Goal: Task Accomplishment & Management: Manage account settings

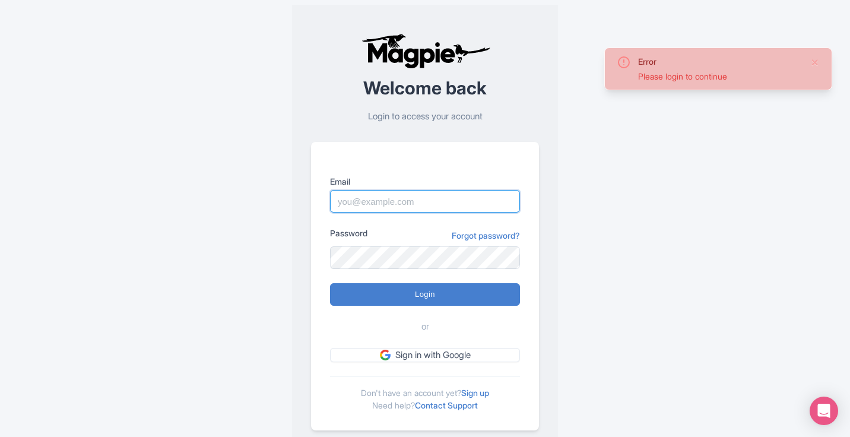
click at [423, 205] on input "Email" at bounding box center [425, 201] width 190 height 23
type input "skronwitter@graylinetoronto.tours"
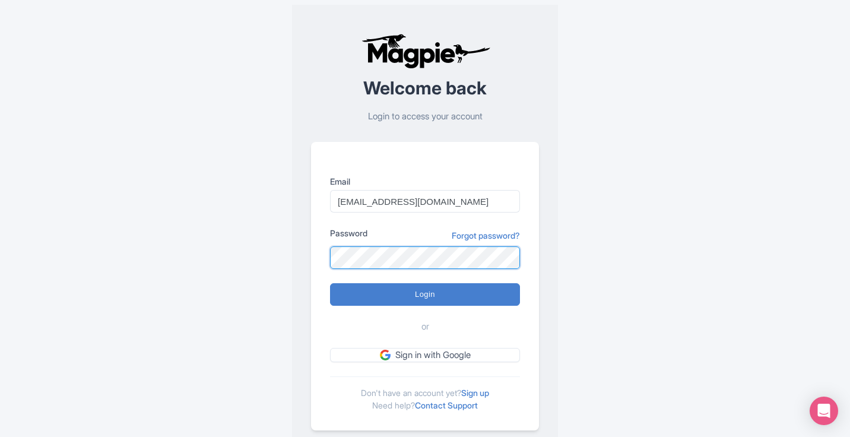
click at [330, 283] on input "Login" at bounding box center [425, 294] width 190 height 23
type input "Logging in..."
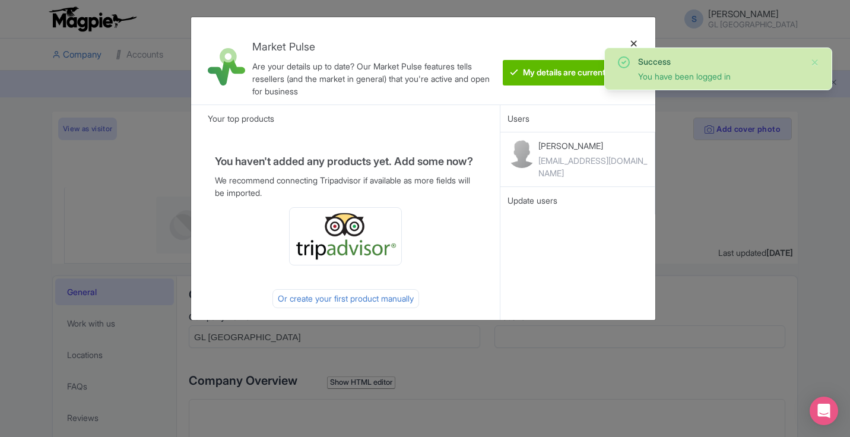
click at [634, 41] on div at bounding box center [633, 61] width 28 height 68
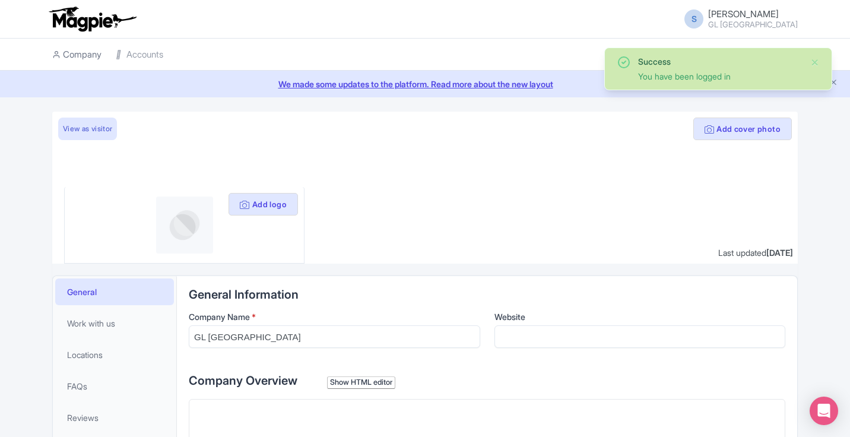
click at [84, 58] on link "Company" at bounding box center [76, 55] width 49 height 33
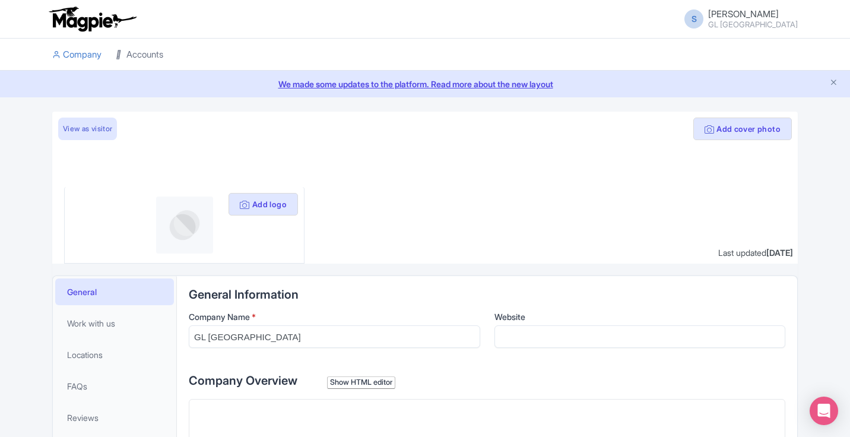
click at [153, 56] on link "Accounts" at bounding box center [139, 55] width 47 height 33
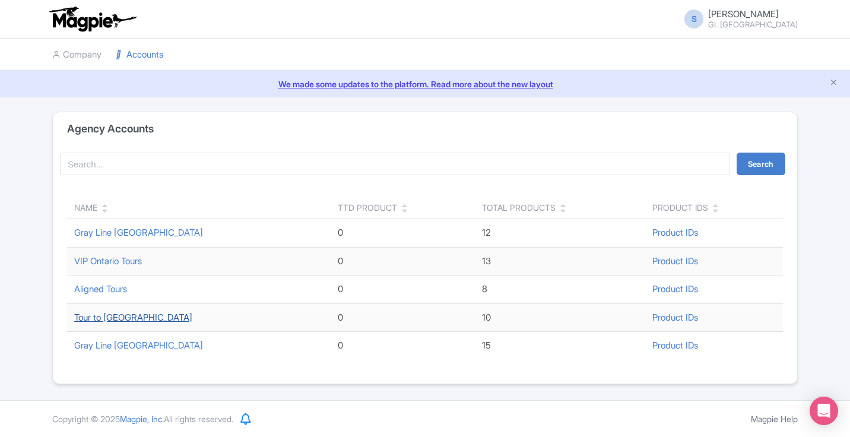
click at [109, 314] on link "Tour to Niagara Falls" at bounding box center [133, 317] width 118 height 11
click at [144, 55] on link "Accounts" at bounding box center [139, 55] width 47 height 33
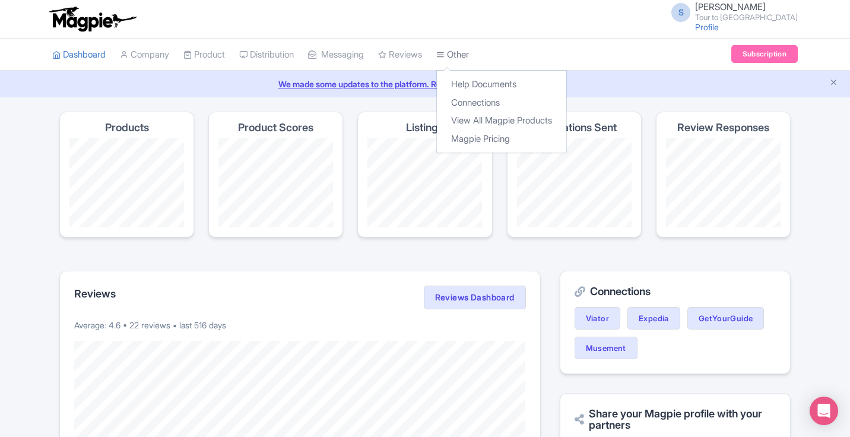
click at [466, 48] on link "Other" at bounding box center [452, 55] width 33 height 33
click at [475, 100] on link "Connections" at bounding box center [501, 103] width 129 height 18
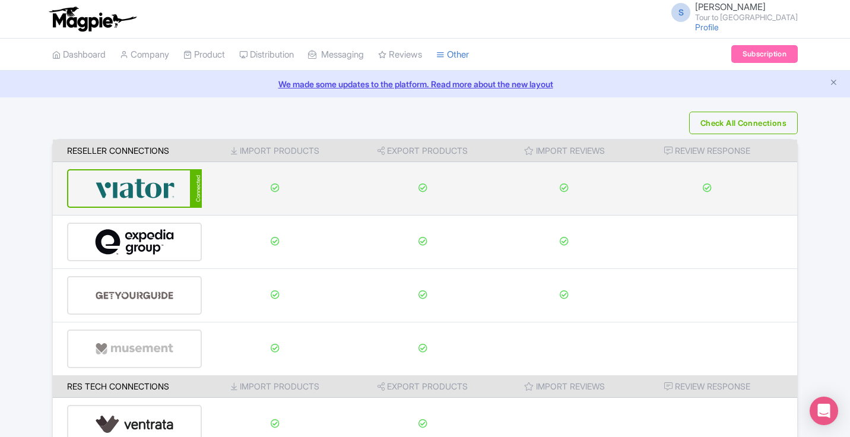
click at [162, 192] on img at bounding box center [135, 188] width 80 height 36
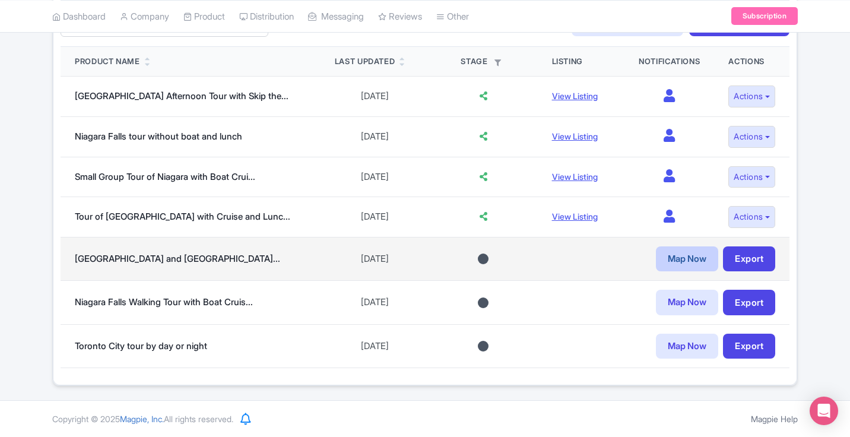
scroll to position [317, 0]
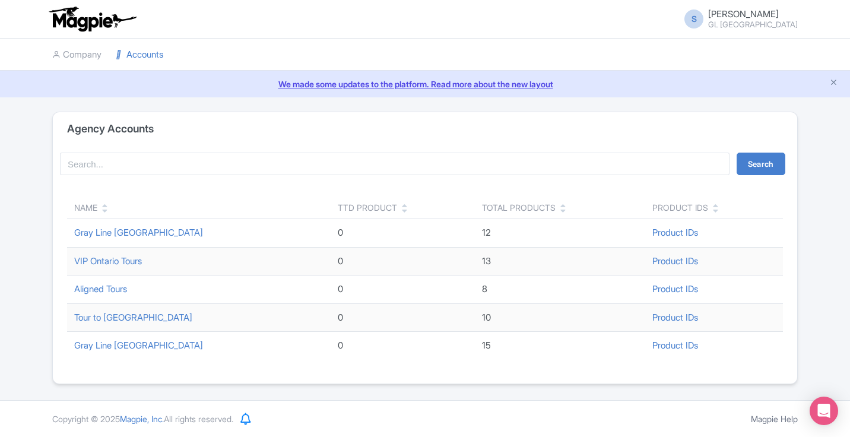
click at [145, 55] on link "Accounts" at bounding box center [139, 55] width 47 height 33
click at [120, 345] on link "Gray Line Toronto" at bounding box center [138, 344] width 129 height 11
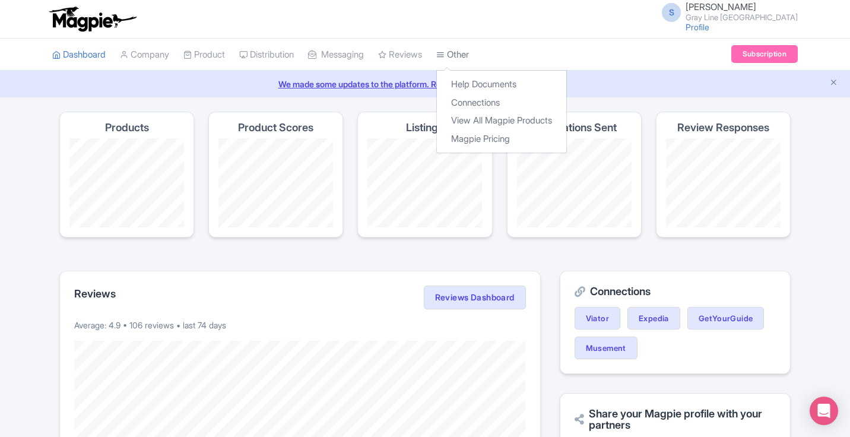
click at [462, 52] on link "Other" at bounding box center [452, 55] width 33 height 33
click at [478, 100] on link "Connections" at bounding box center [501, 103] width 129 height 18
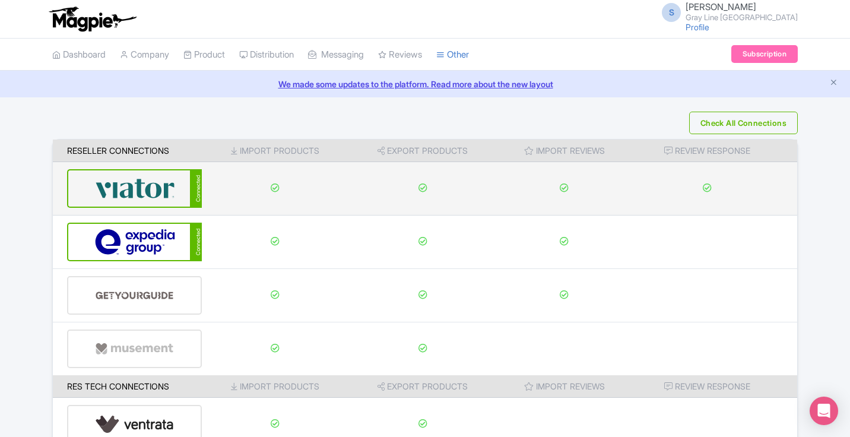
click at [143, 190] on img at bounding box center [135, 188] width 80 height 36
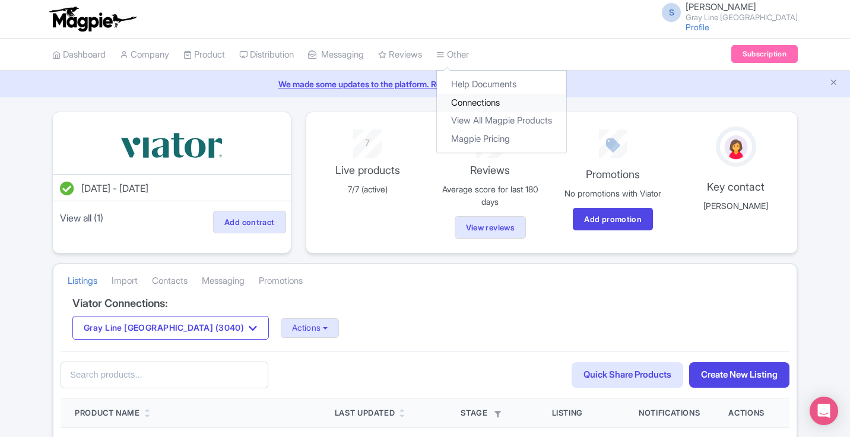
click at [475, 97] on link "Connections" at bounding box center [501, 103] width 129 height 18
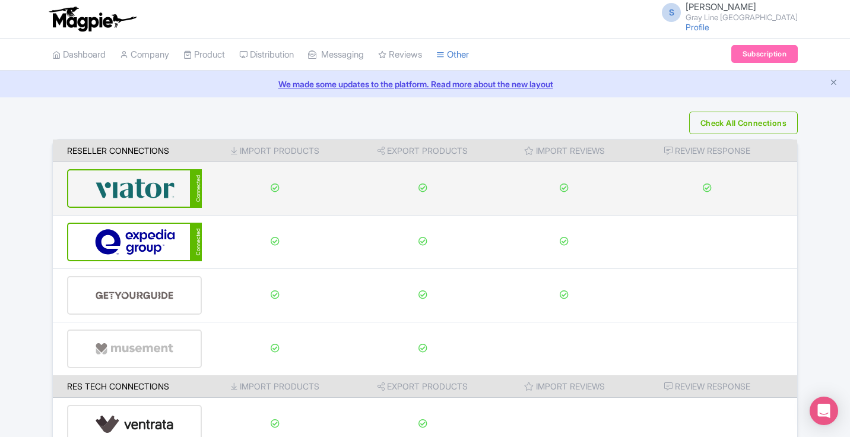
click at [143, 190] on img at bounding box center [135, 188] width 80 height 36
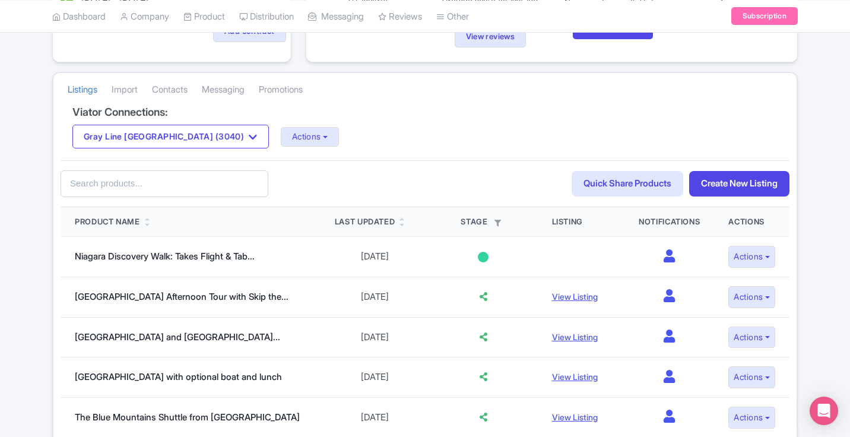
scroll to position [193, 0]
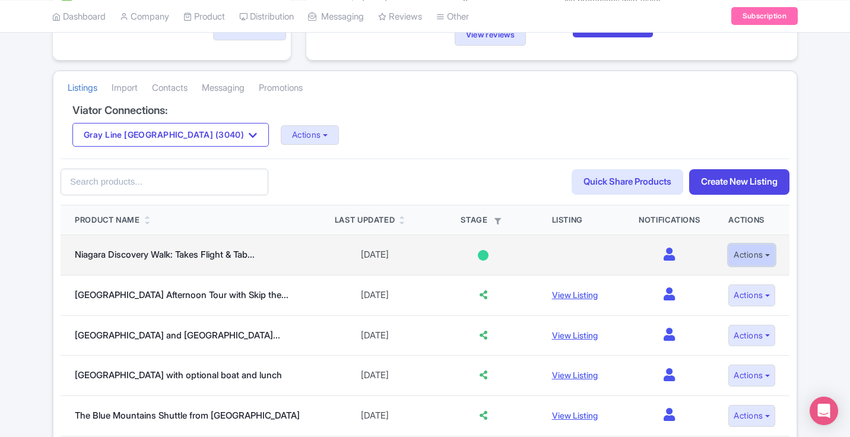
click at [767, 253] on button "Actions" at bounding box center [751, 255] width 47 height 22
click at [707, 244] on td "0" at bounding box center [669, 255] width 90 height 40
click at [663, 256] on icon at bounding box center [668, 253] width 11 height 13
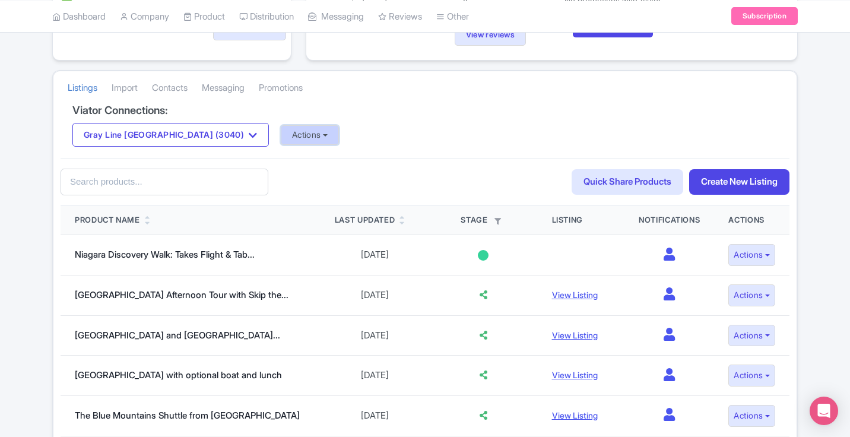
click at [281, 134] on button "Actions" at bounding box center [310, 135] width 59 height 20
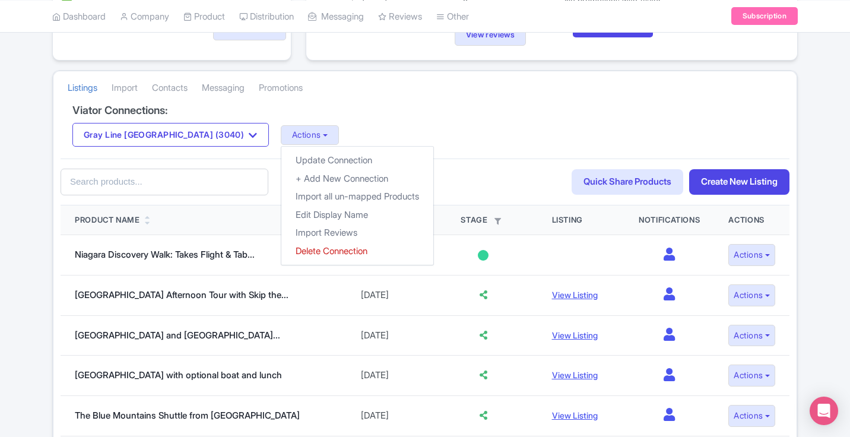
click at [309, 127] on div "Gray Line [GEOGRAPHIC_DATA] (3040) Gray Line Toronto (3040) Actions Update Conn…" at bounding box center [424, 135] width 705 height 24
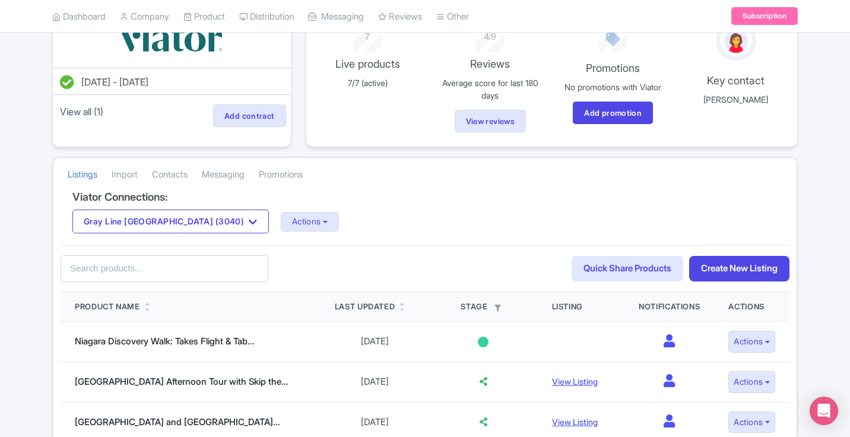
scroll to position [102, 0]
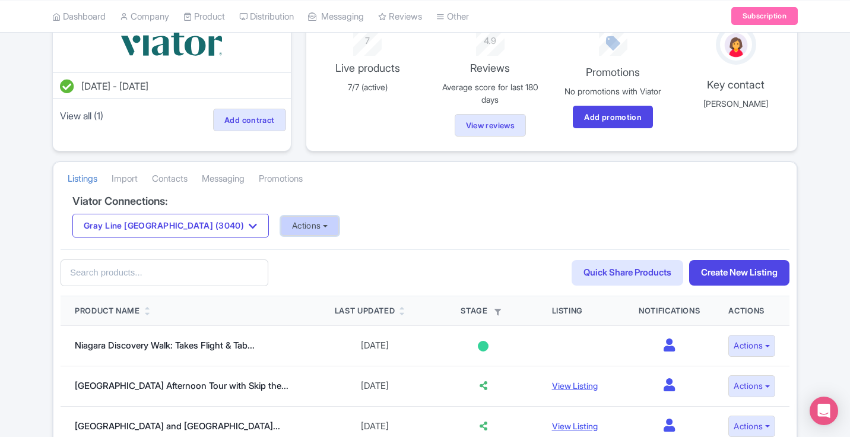
click at [281, 225] on button "Actions" at bounding box center [310, 226] width 59 height 20
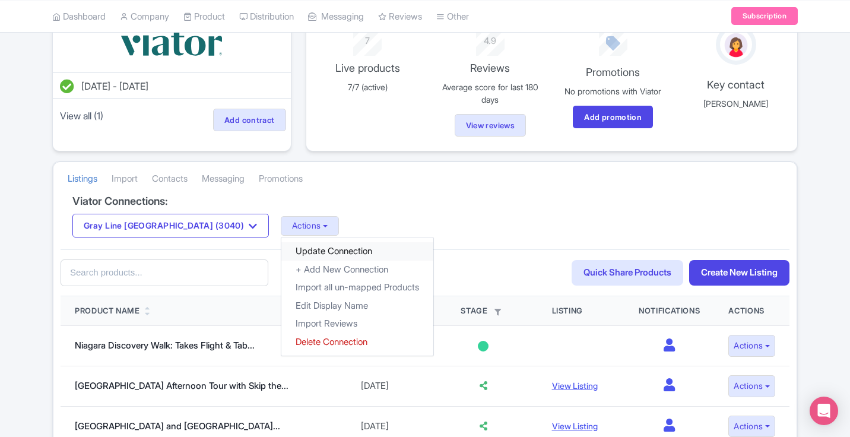
click at [288, 249] on link "Update Connection" at bounding box center [357, 251] width 152 height 18
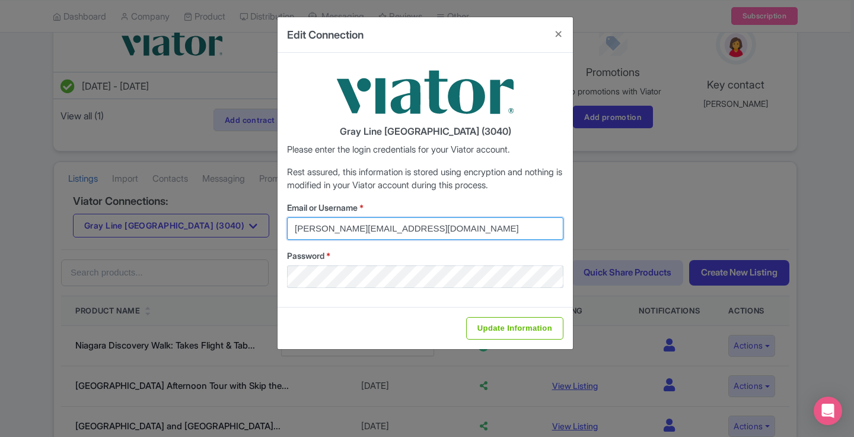
drag, startPoint x: 389, startPoint y: 228, endPoint x: 206, endPoint y: 225, distance: 182.2
click at [207, 225] on div "Edit Connection Gray Line Toronto (3040) Please enter the login credentials for…" at bounding box center [427, 218] width 854 height 437
drag, startPoint x: 432, startPoint y: 226, endPoint x: 142, endPoint y: 226, distance: 290.2
click at [142, 226] on div "Edit Connection Gray Line Toronto (3040) Please enter the login credentials for…" at bounding box center [427, 218] width 854 height 437
drag, startPoint x: 424, startPoint y: 231, endPoint x: 229, endPoint y: 230, distance: 194.6
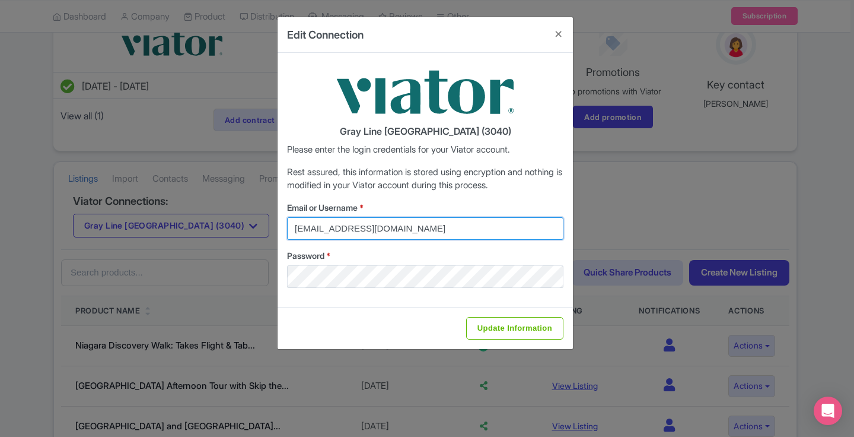
click at [229, 230] on div "Edit Connection Gray Line Toronto (3040) Please enter the login credentials for…" at bounding box center [427, 218] width 854 height 437
type input "[EMAIL_ADDRESS][DOMAIN_NAME]"
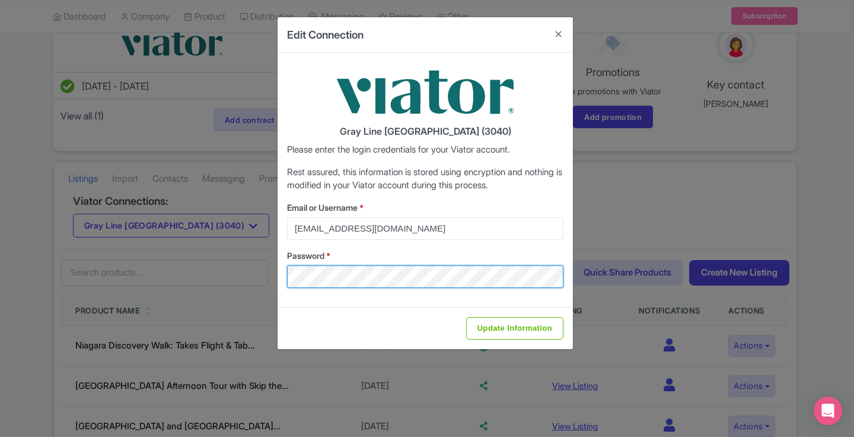
click at [224, 279] on div "Edit Connection Gray Line Toronto (3040) Please enter the login credentials for…" at bounding box center [427, 218] width 854 height 437
click at [190, 274] on div "Edit Connection Gray Line Toronto (3040) Please enter the login credentials for…" at bounding box center [427, 218] width 854 height 437
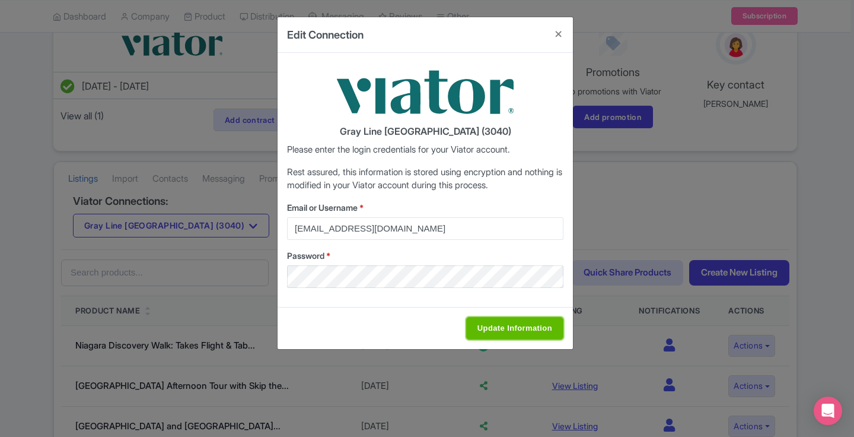
click at [520, 334] on input "Update Information" at bounding box center [514, 328] width 97 height 23
type input "Saving..."
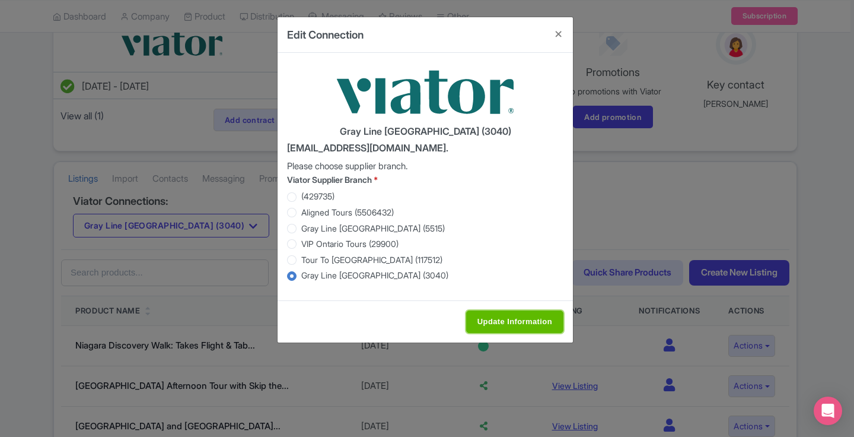
click at [511, 323] on input "Update Information" at bounding box center [514, 321] width 97 height 23
type input "Saving..."
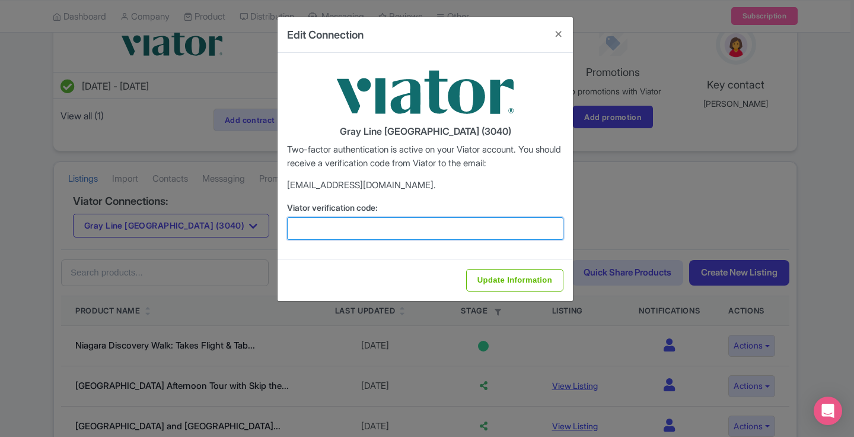
click at [423, 235] on input "Viator verification code:" at bounding box center [425, 228] width 277 height 23
paste input "875697"
type input "875697"
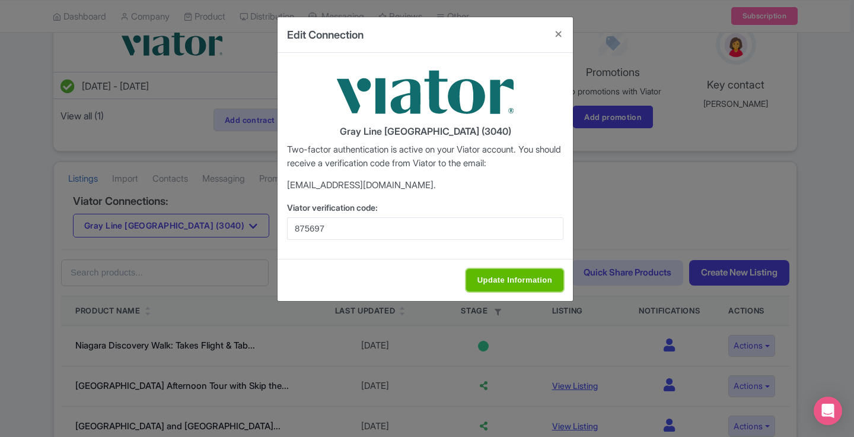
click at [490, 281] on input "Update Information" at bounding box center [514, 280] width 97 height 23
type input "Update Information"
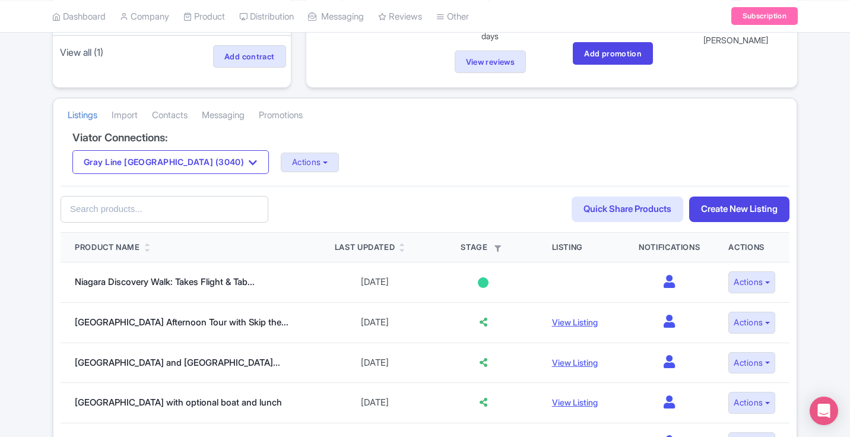
scroll to position [179, 0]
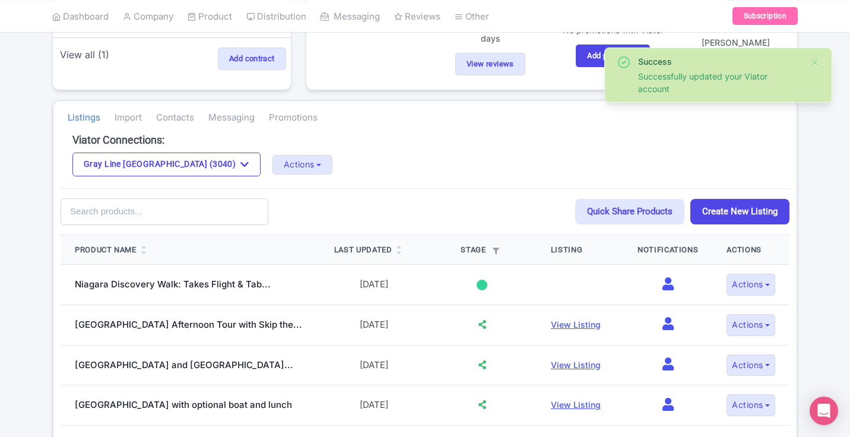
scroll to position [176, 0]
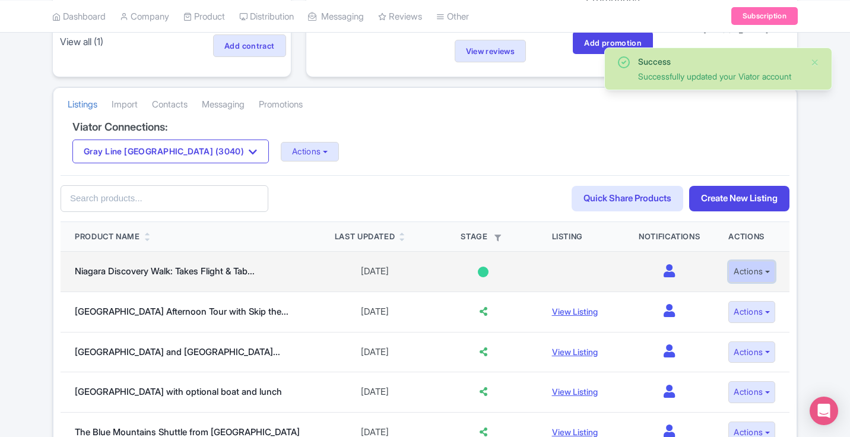
click at [744, 278] on button "Actions" at bounding box center [751, 271] width 47 height 22
click at [701, 258] on td "0" at bounding box center [669, 272] width 90 height 40
click at [663, 269] on icon at bounding box center [668, 270] width 11 height 13
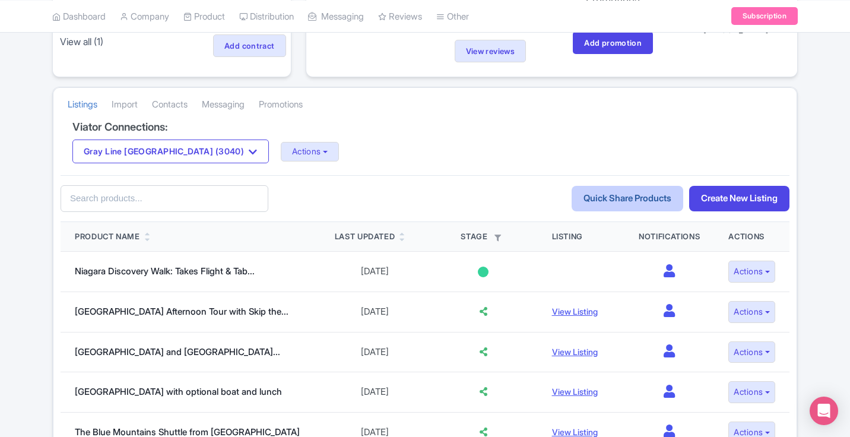
click at [615, 202] on link "Quick Share Products" at bounding box center [627, 199] width 112 height 26
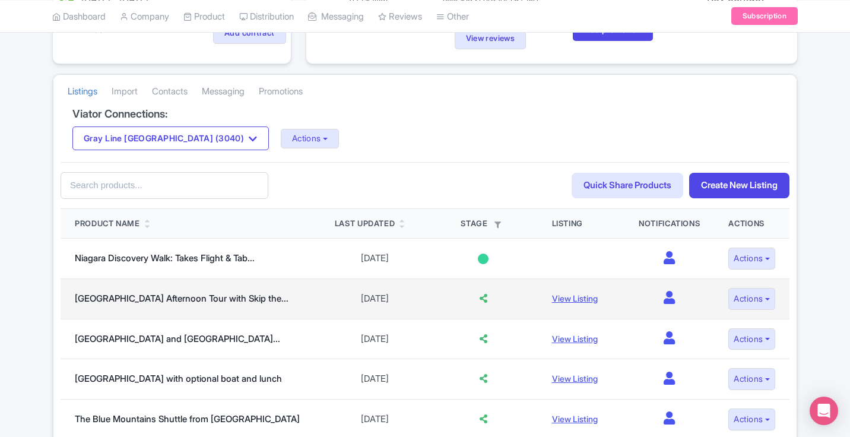
scroll to position [184, 0]
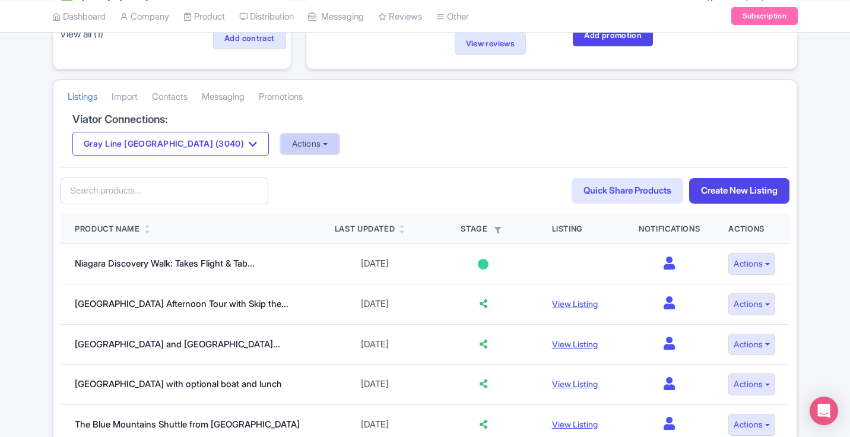
click at [281, 148] on button "Actions" at bounding box center [310, 144] width 59 height 20
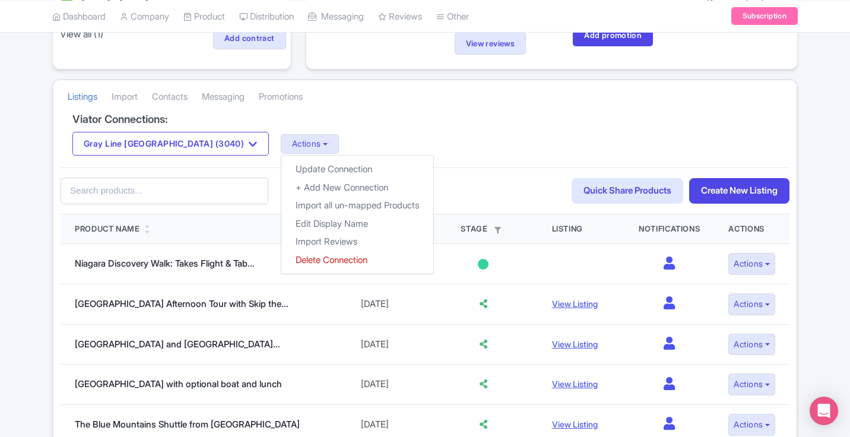
click at [390, 133] on div "Gray Line [GEOGRAPHIC_DATA] (3040) Gray Line Toronto (3040) Actions Update Conn…" at bounding box center [424, 144] width 705 height 24
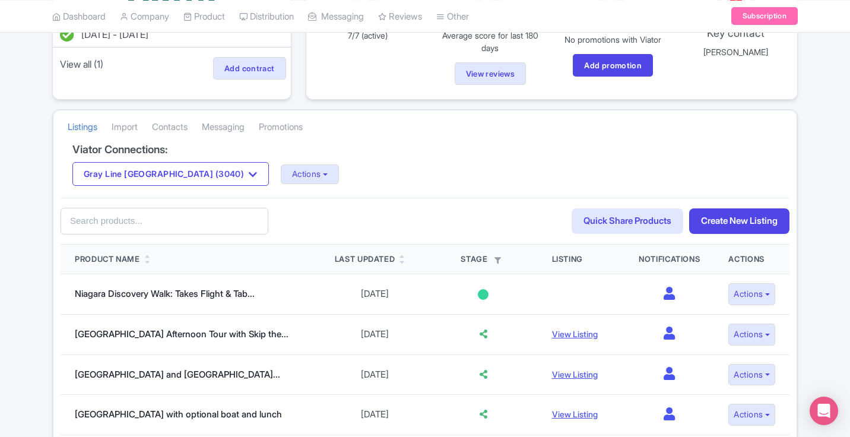
scroll to position [163, 0]
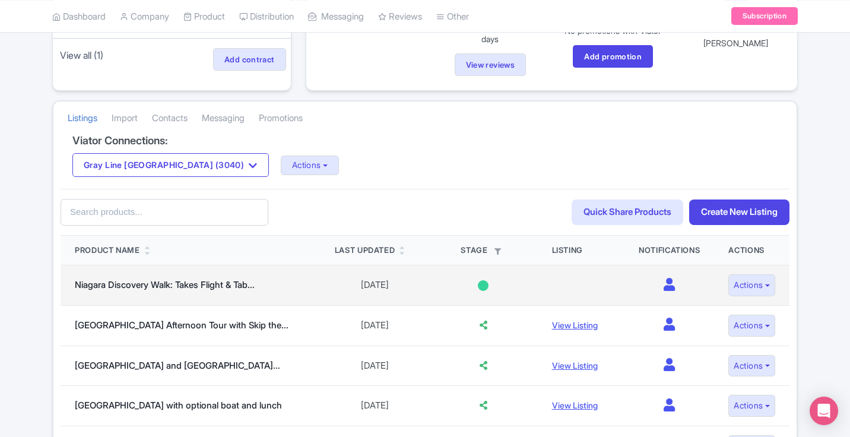
click at [478, 285] on div at bounding box center [483, 285] width 11 height 11
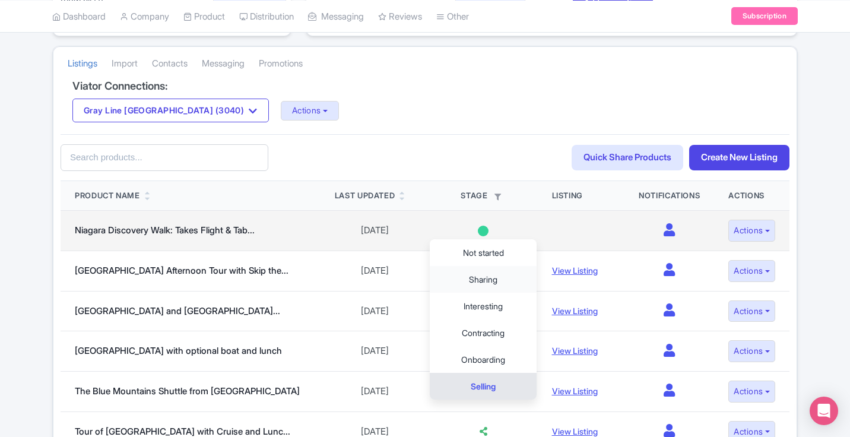
scroll to position [218, 0]
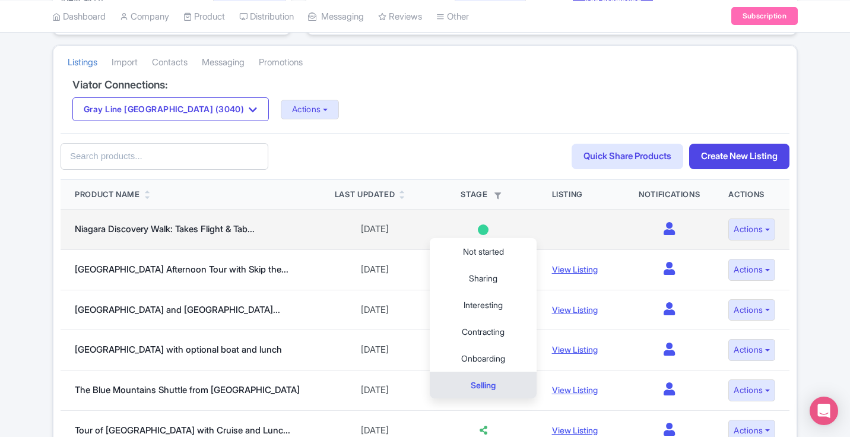
click at [472, 386] on link "Selling" at bounding box center [483, 384] width 107 height 27
click at [484, 378] on link "Selling" at bounding box center [483, 384] width 107 height 27
